Goal: Check status: Check status

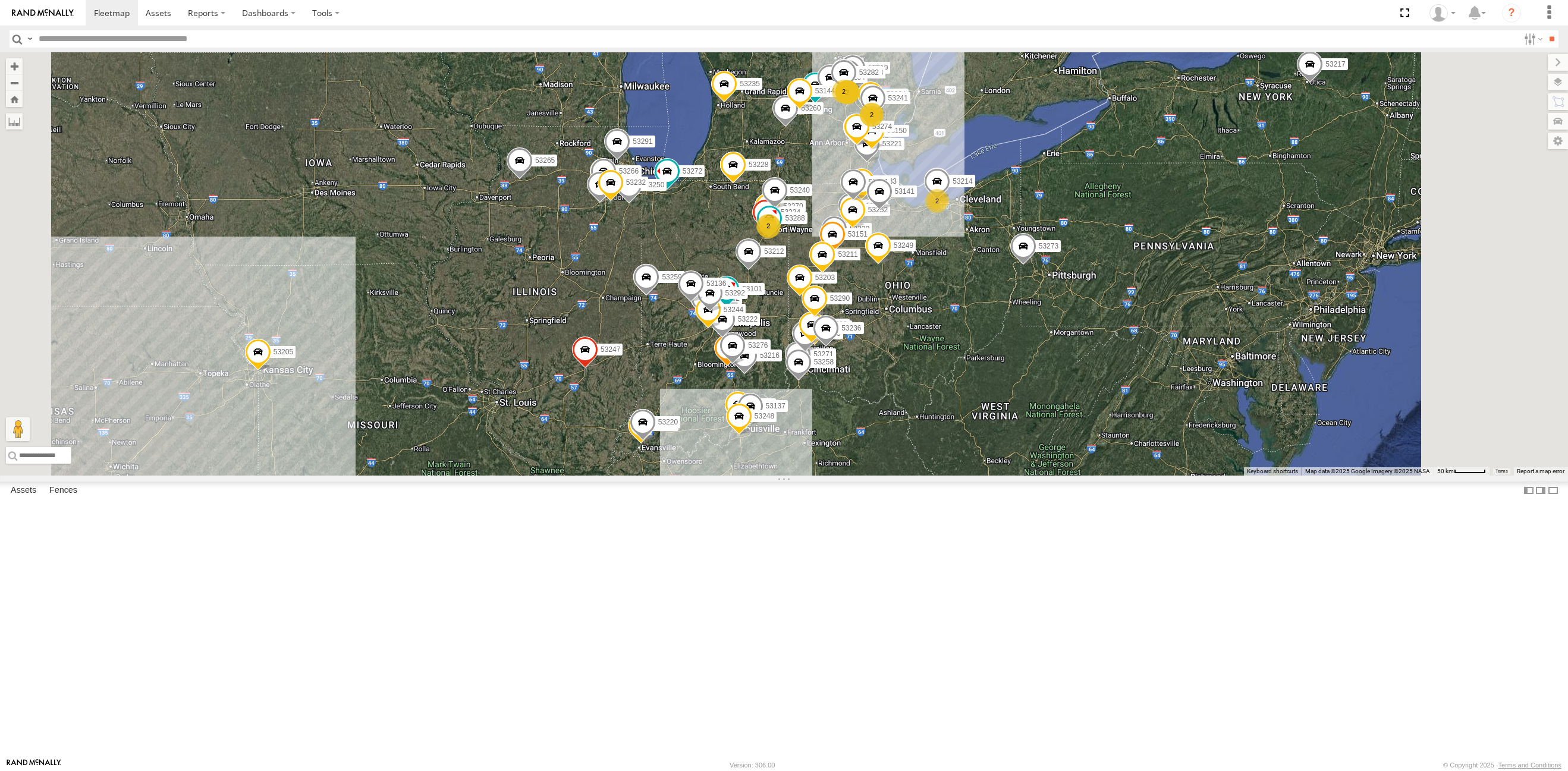
select select "**********"
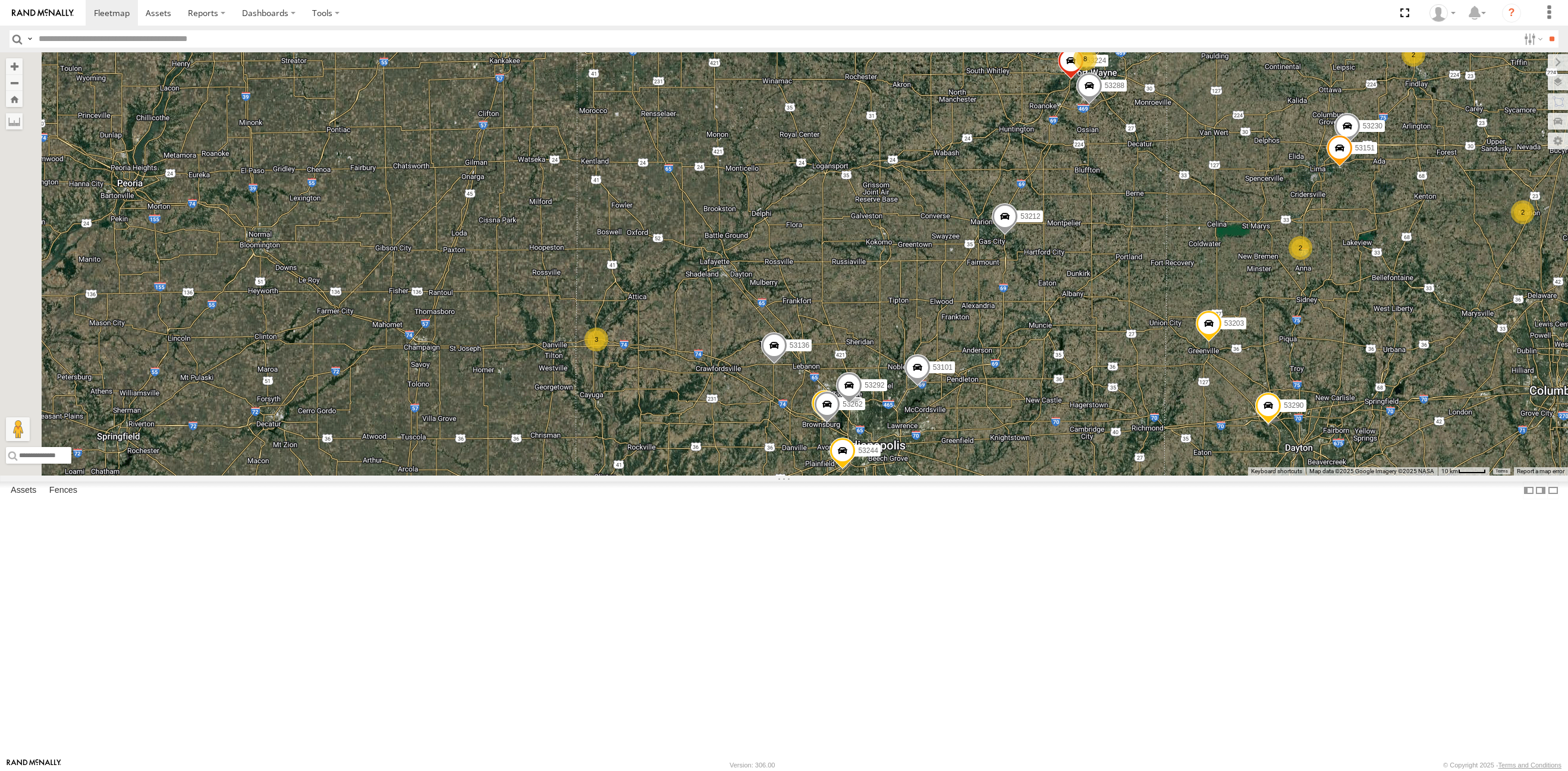
drag, startPoint x: 687, startPoint y: 573, endPoint x: 897, endPoint y: 378, distance: 286.6
click at [897, 378] on div "53271 53280 53216 53242 53255 53223 53272 53230 53149 53262 53247 53275 53209 5…" at bounding box center [784, 263] width 1568 height 423
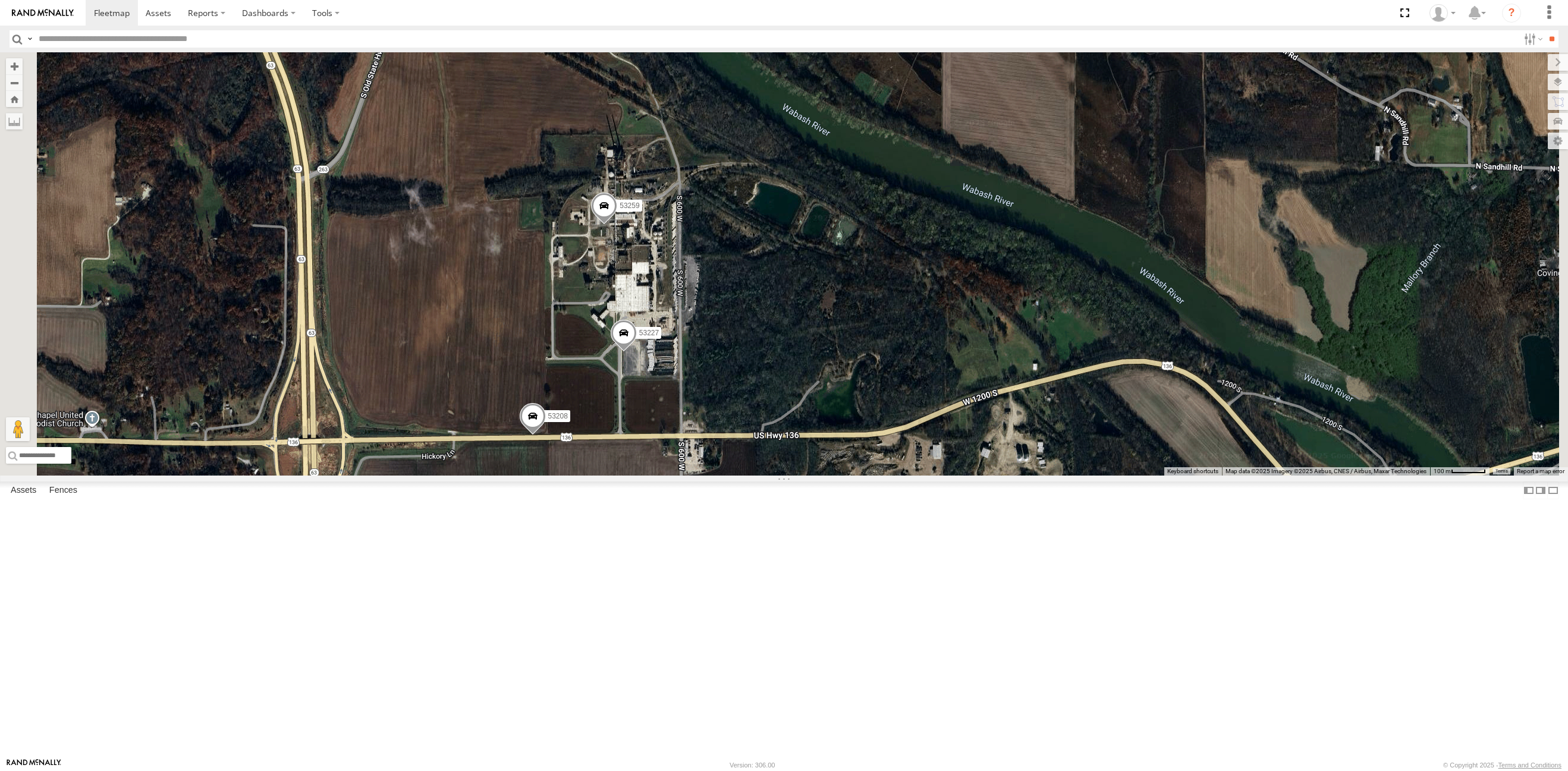
drag, startPoint x: 804, startPoint y: 374, endPoint x: 719, endPoint y: 440, distance: 107.6
click at [719, 440] on div "53271 53280 53216 53242 53255 53272 53230 53247 53275 53209 53204 53151 53222 5…" at bounding box center [784, 263] width 1568 height 423
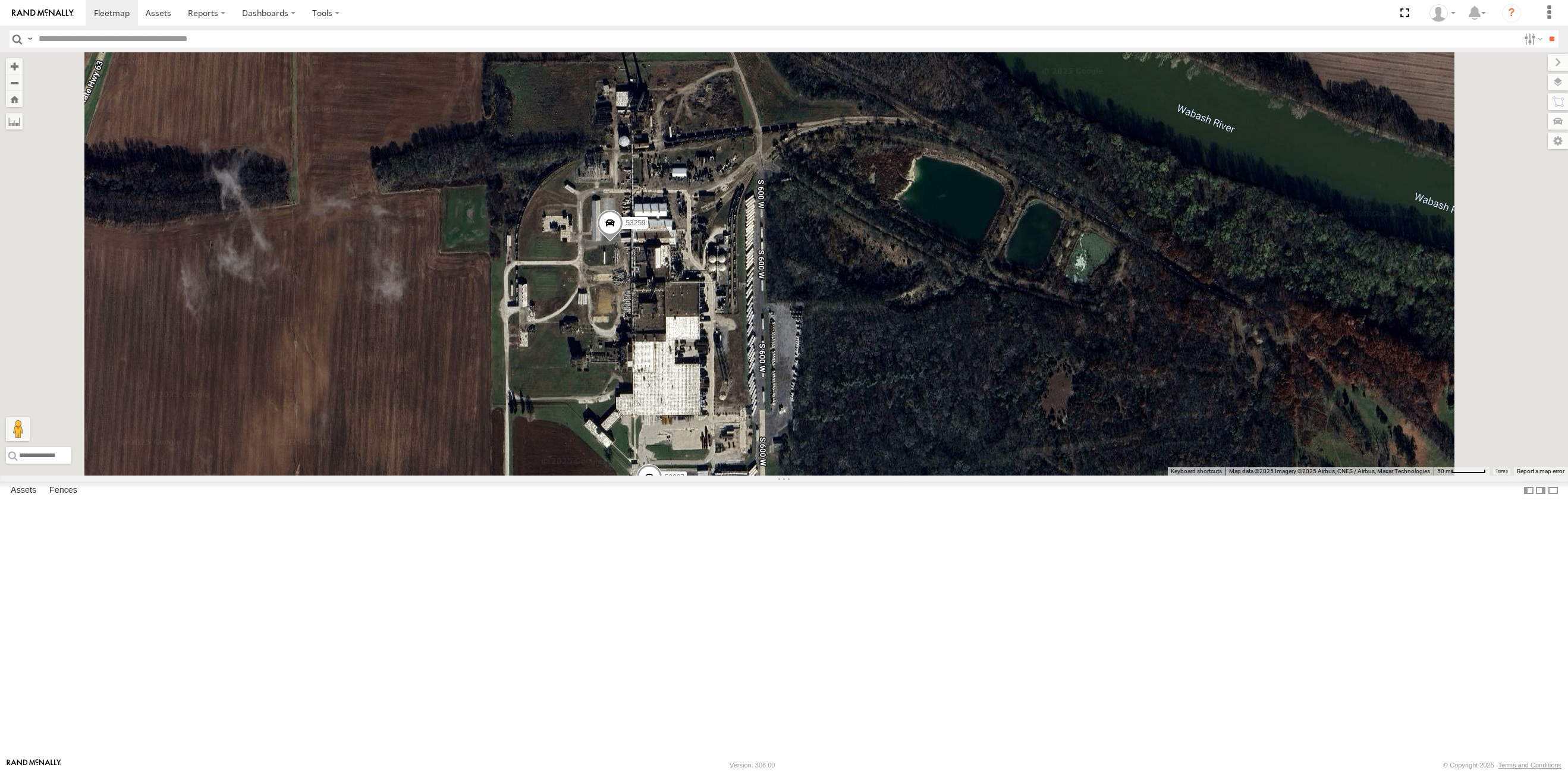
click at [662, 496] on span at bounding box center [649, 480] width 26 height 32
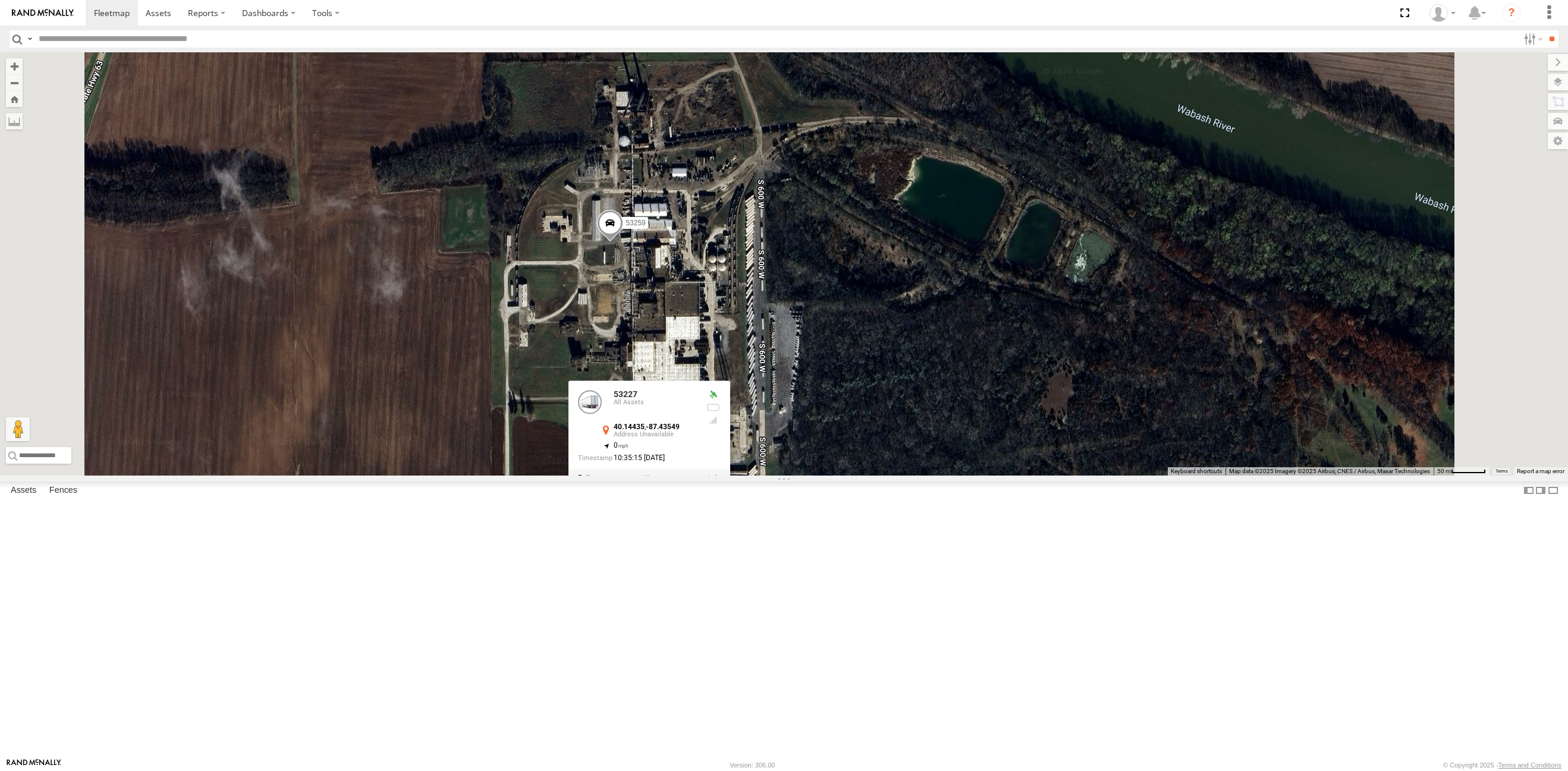
click at [665, 482] on label at bounding box center [653, 478] width 23 height 8
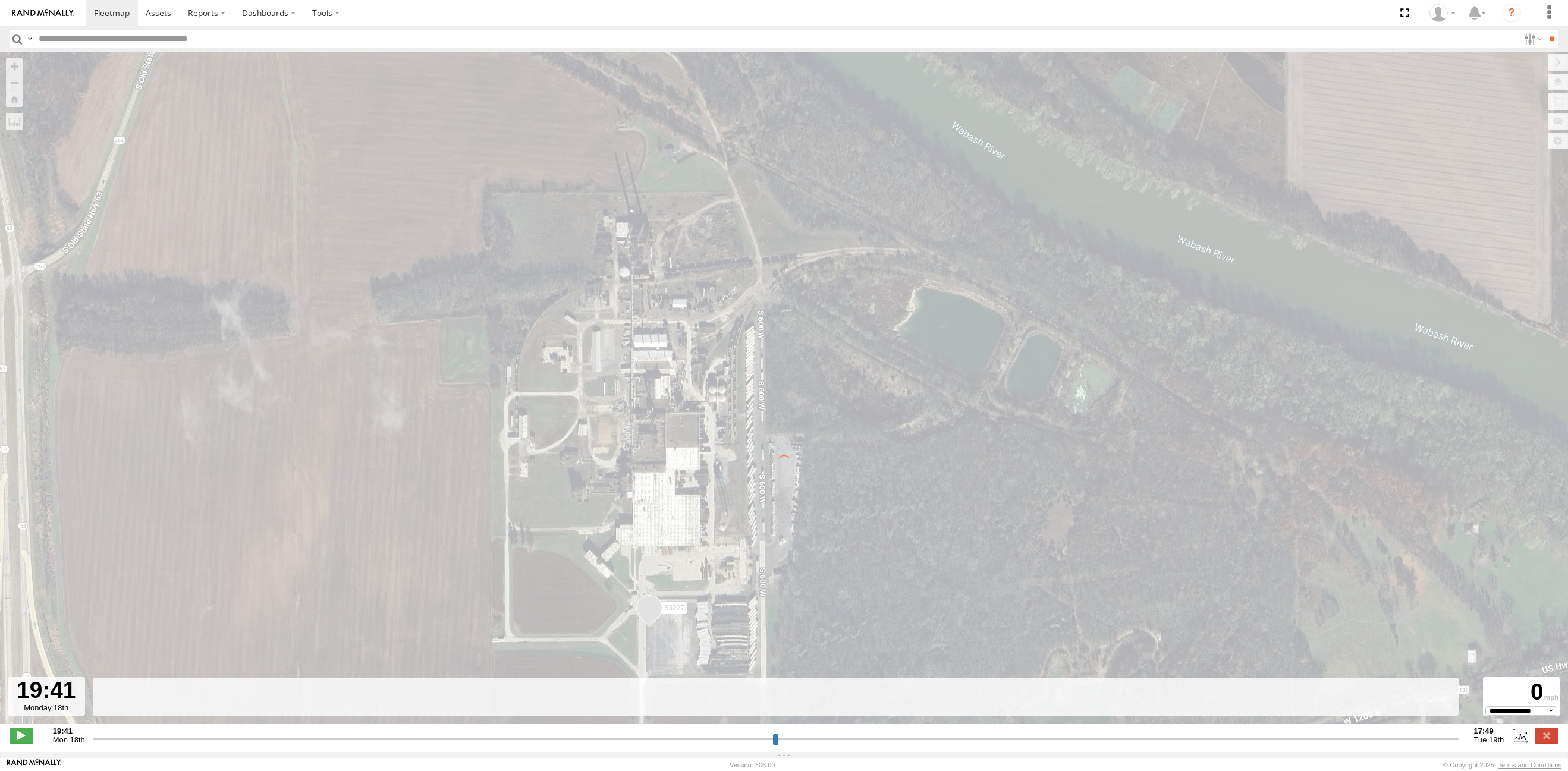
type input "**********"
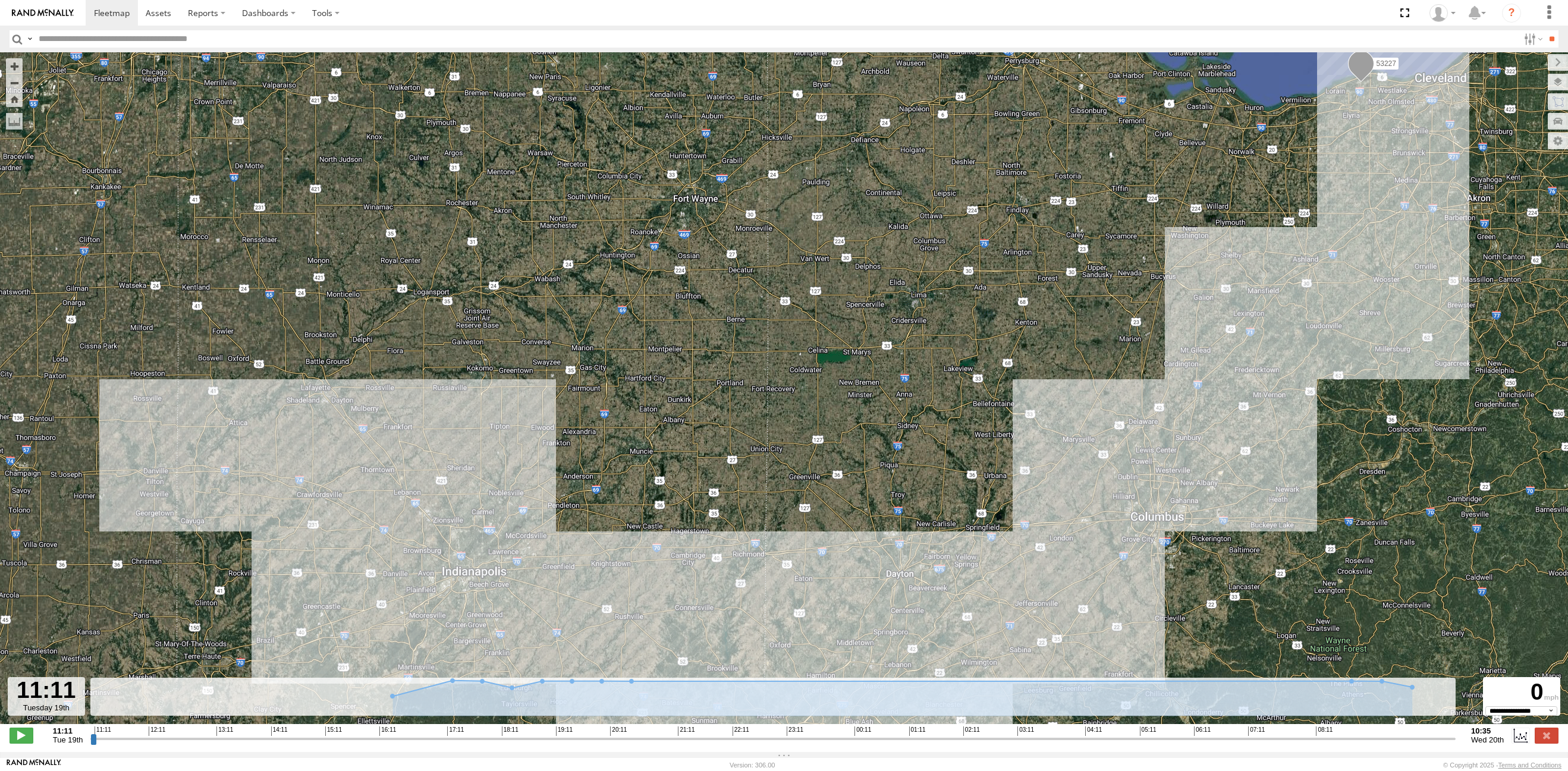
click at [15, 41] on input "button" at bounding box center [17, 38] width 16 height 17
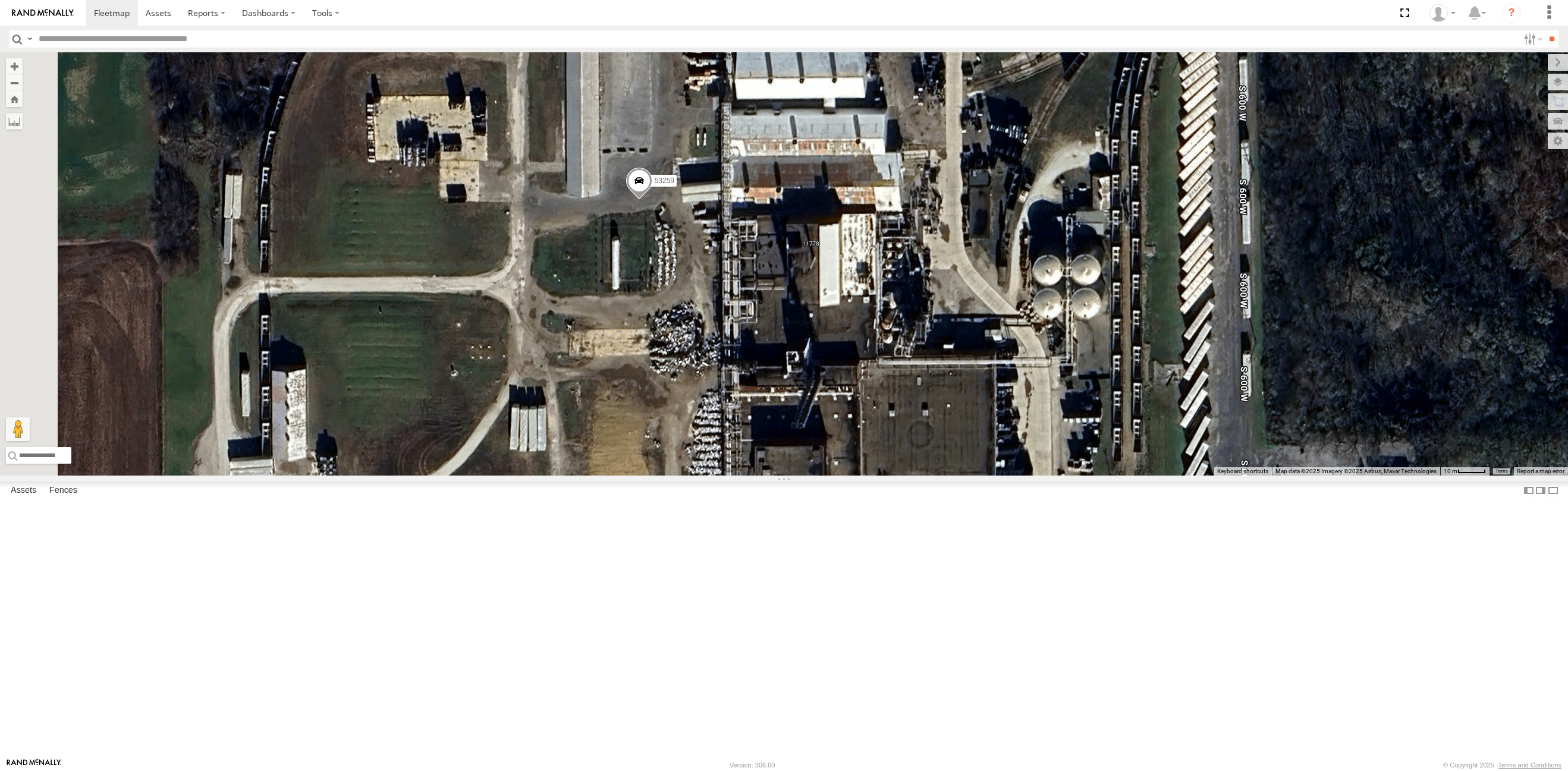
drag, startPoint x: 692, startPoint y: 197, endPoint x: 725, endPoint y: 251, distance: 63.3
click at [725, 251] on div "53227 53259" at bounding box center [784, 263] width 1568 height 423
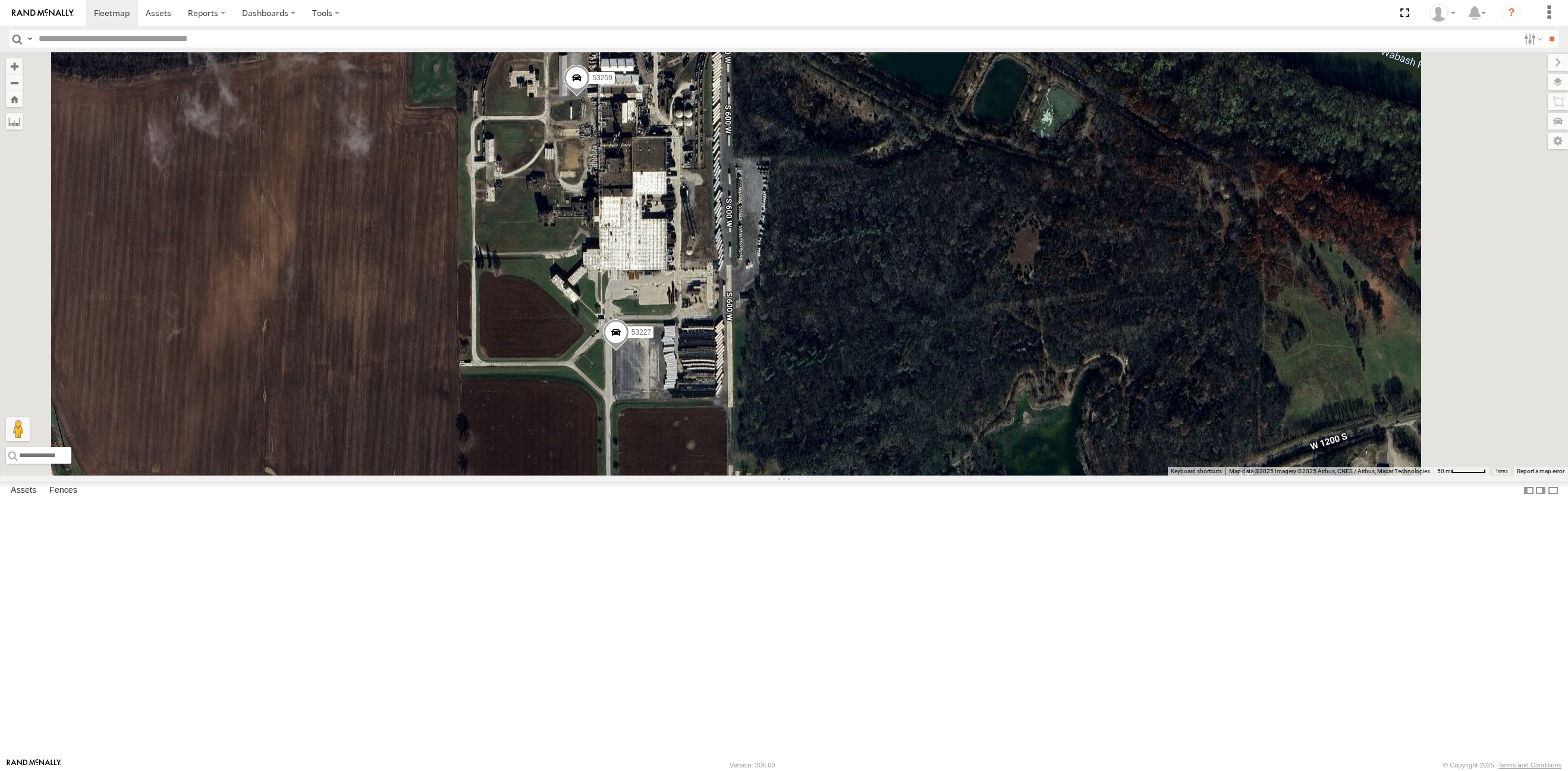
drag, startPoint x: 819, startPoint y: 396, endPoint x: 768, endPoint y: 318, distance: 93.2
click at [768, 318] on div "53227 53259 53208" at bounding box center [784, 263] width 1568 height 423
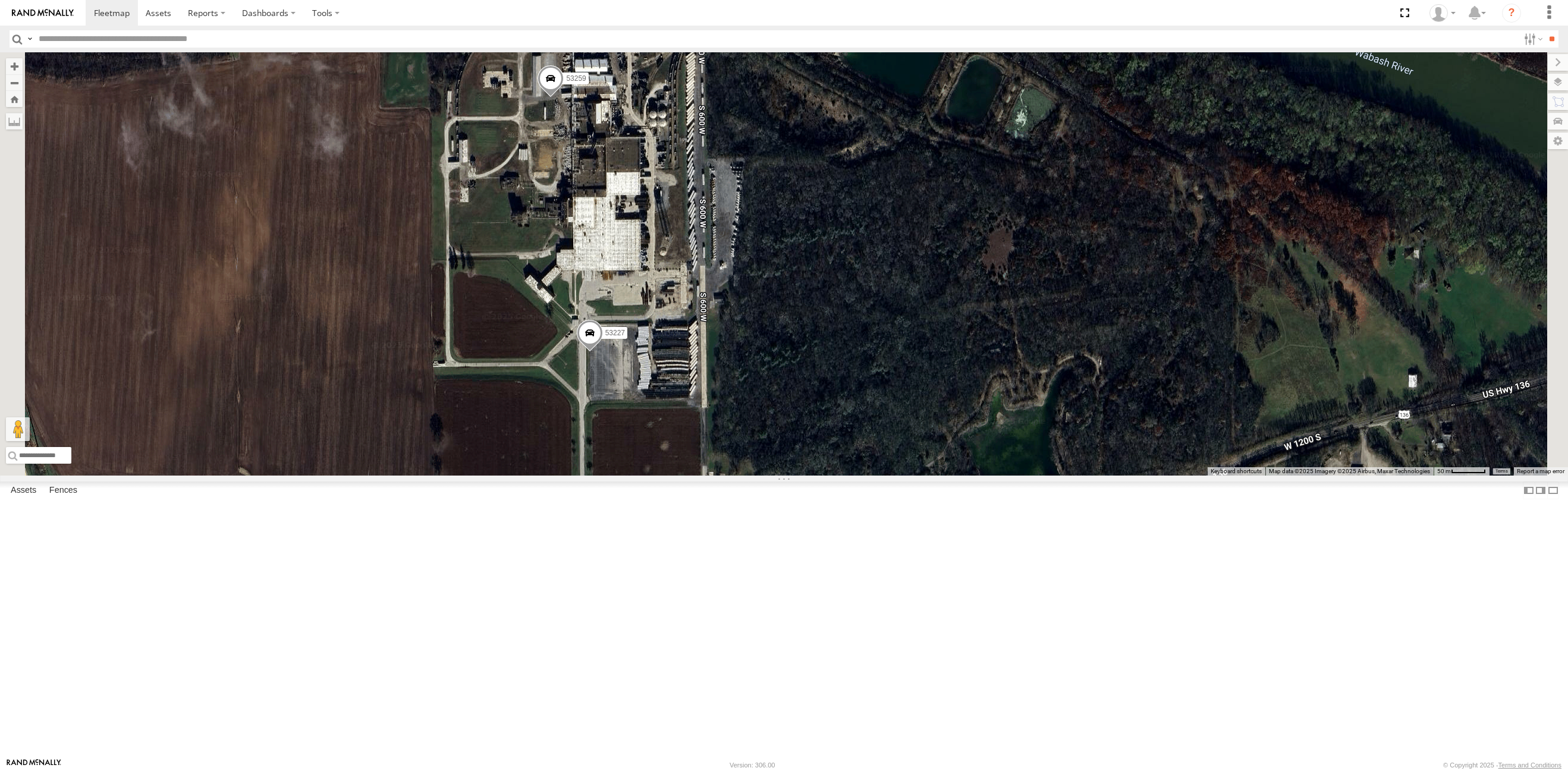
drag, startPoint x: 768, startPoint y: 316, endPoint x: 760, endPoint y: 321, distance: 9.4
click at [760, 321] on div "53227 53259 53208" at bounding box center [784, 263] width 1568 height 423
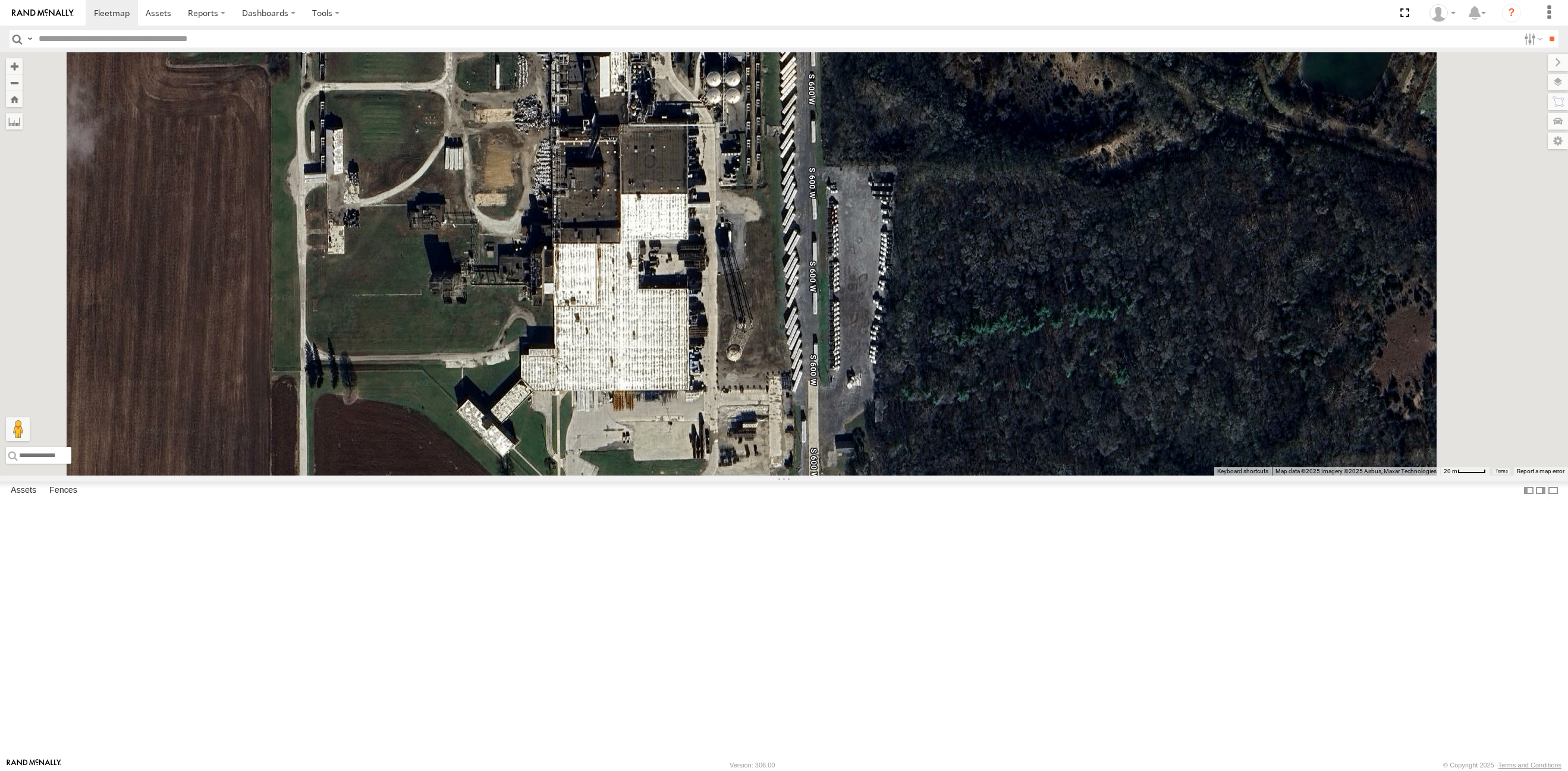
drag, startPoint x: 751, startPoint y: 310, endPoint x: 767, endPoint y: 349, distance: 42.2
click at [767, 349] on div "53227 53259 53208" at bounding box center [784, 263] width 1568 height 423
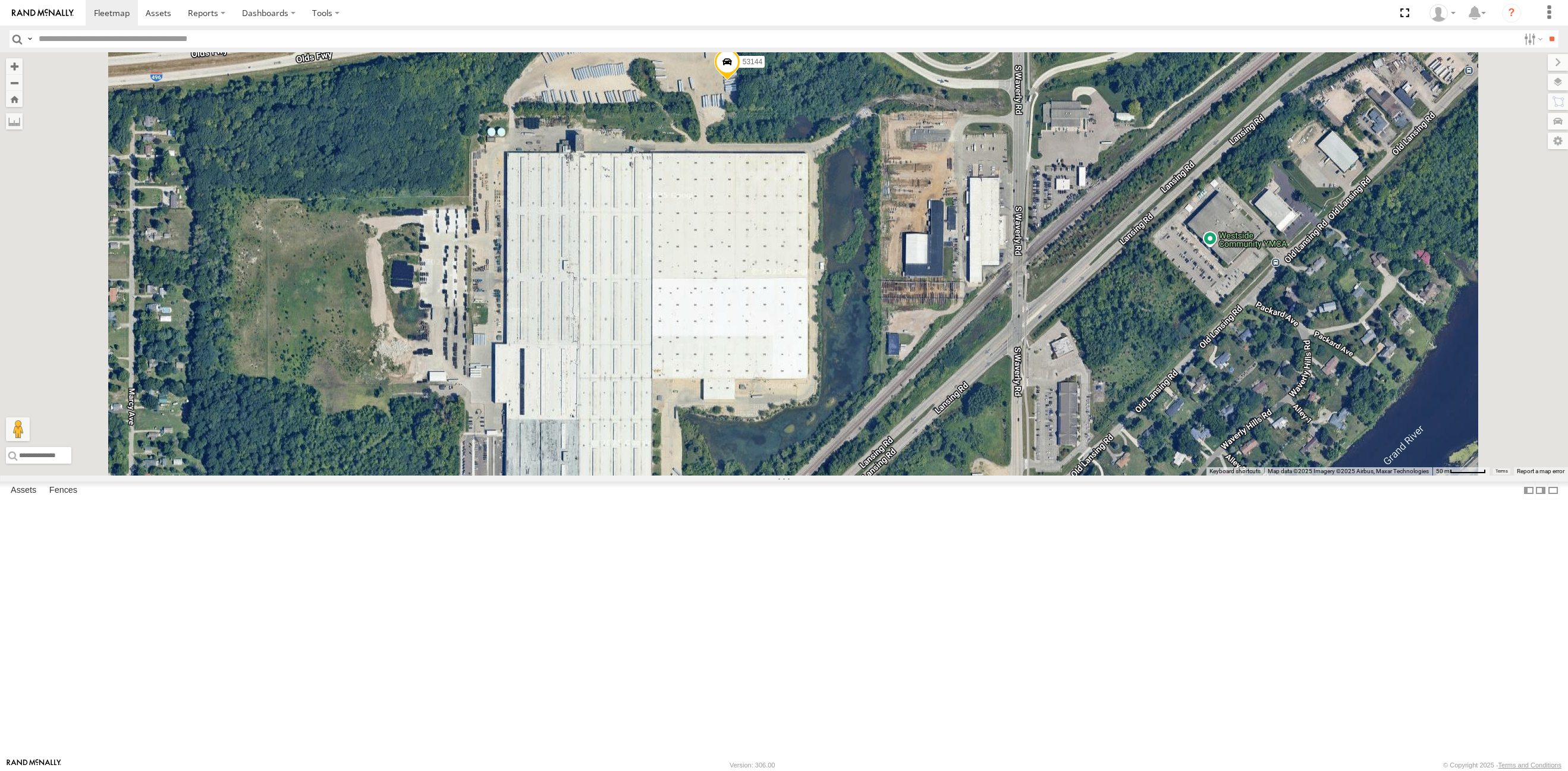
drag, startPoint x: 863, startPoint y: 361, endPoint x: 826, endPoint y: 404, distance: 56.7
click at [826, 404] on div "53272 53247 53250 53203 53212 53291 53273 53217 53265 53240 53281 53235 53255 5…" at bounding box center [784, 263] width 1568 height 423
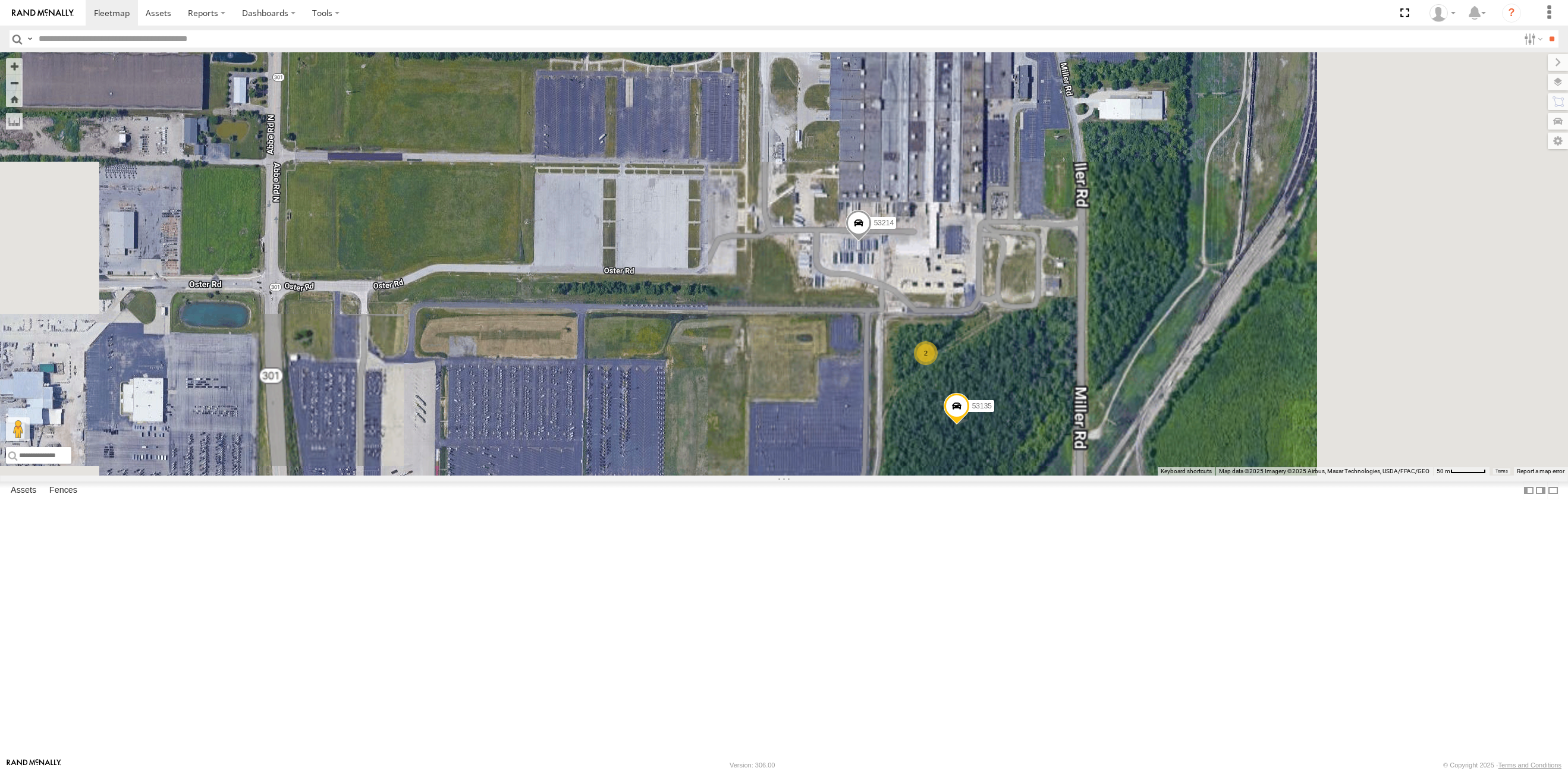
drag, startPoint x: 745, startPoint y: 244, endPoint x: 591, endPoint y: 416, distance: 230.9
click at [591, 416] on div "53255 53230 53151 53221 53133 53273 53150 53240 53281 53235 53141 53288 53275 5…" at bounding box center [784, 263] width 1568 height 423
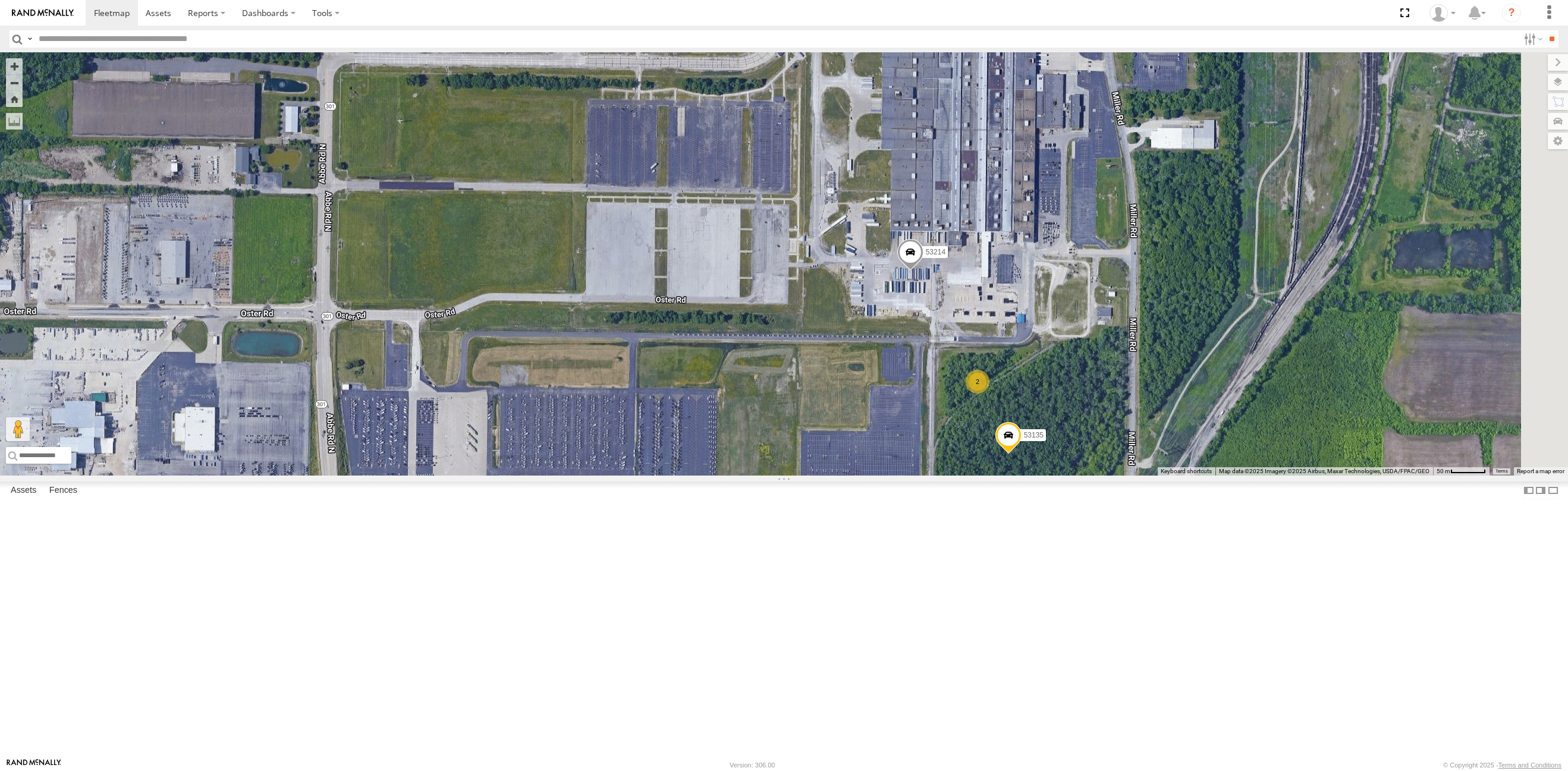
drag, startPoint x: 729, startPoint y: 337, endPoint x: 783, endPoint y: 369, distance: 62.8
click at [783, 369] on div "53255 53230 53151 53221 53133 53273 53150 53240 53281 53235 53141 53288 53275 5…" at bounding box center [784, 263] width 1568 height 423
